Goal: Task Accomplishment & Management: Manage account settings

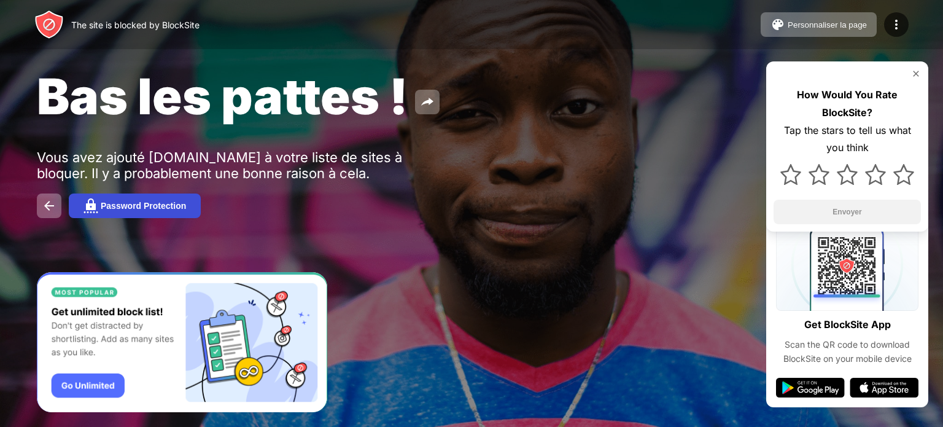
click at [172, 204] on div "Password Protection" at bounding box center [143, 206] width 85 height 10
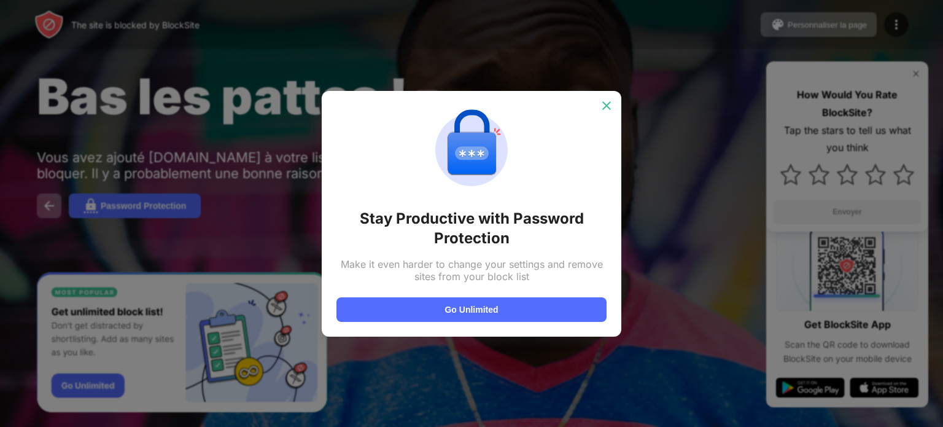
click at [611, 101] on img at bounding box center [607, 105] width 12 height 12
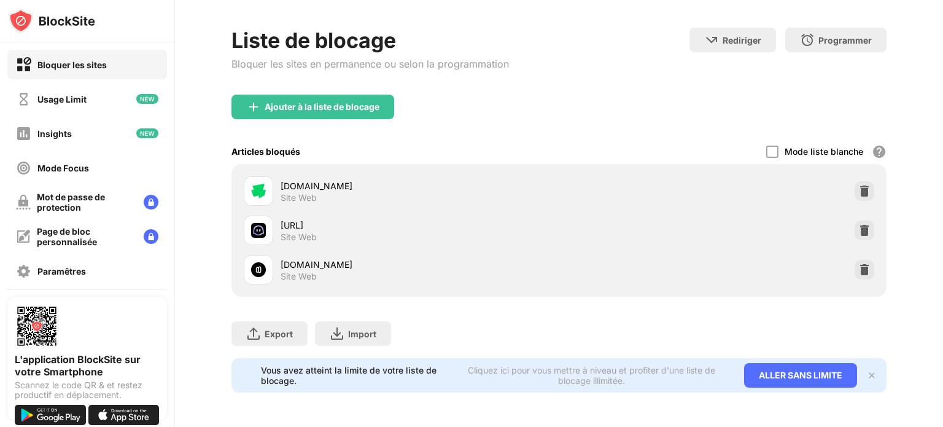
scroll to position [57, 0]
click at [772, 363] on div "ALLER SANS LIMITE" at bounding box center [800, 375] width 113 height 25
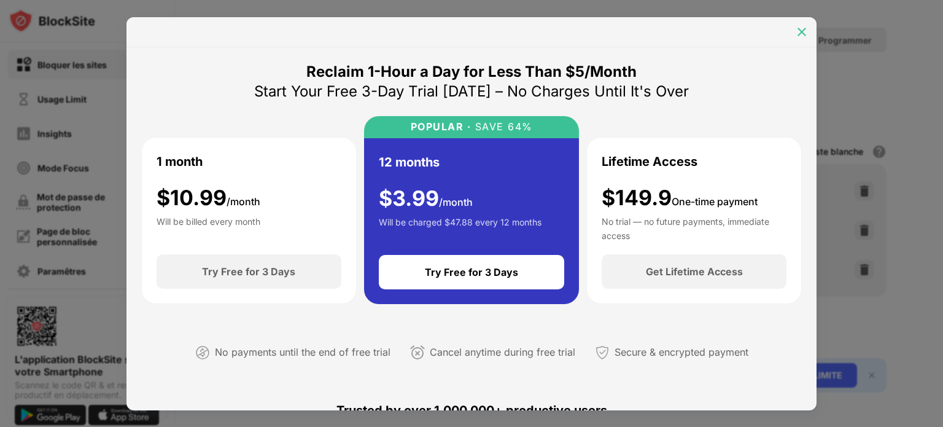
click at [804, 25] on div at bounding box center [802, 32] width 20 height 20
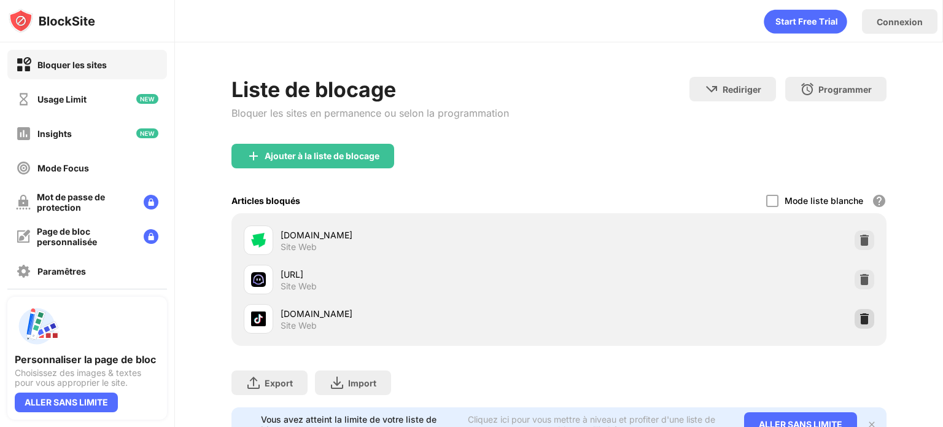
click at [858, 317] on img at bounding box center [864, 319] width 12 height 12
